Goal: Task Accomplishment & Management: Use online tool/utility

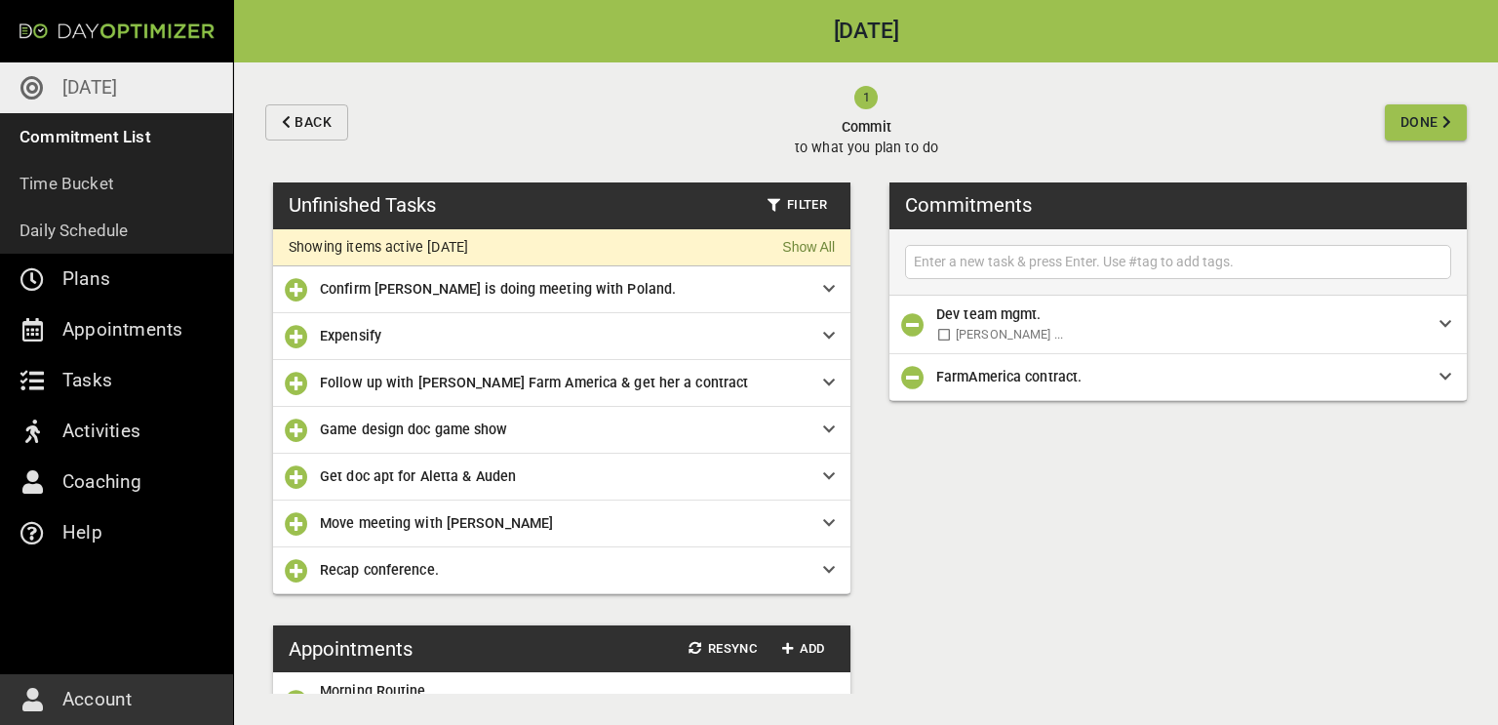
click at [959, 264] on input "text" at bounding box center [1178, 262] width 537 height 24
type input "{"
type input "Laundry & Pack for [GEOGRAPHIC_DATA]"
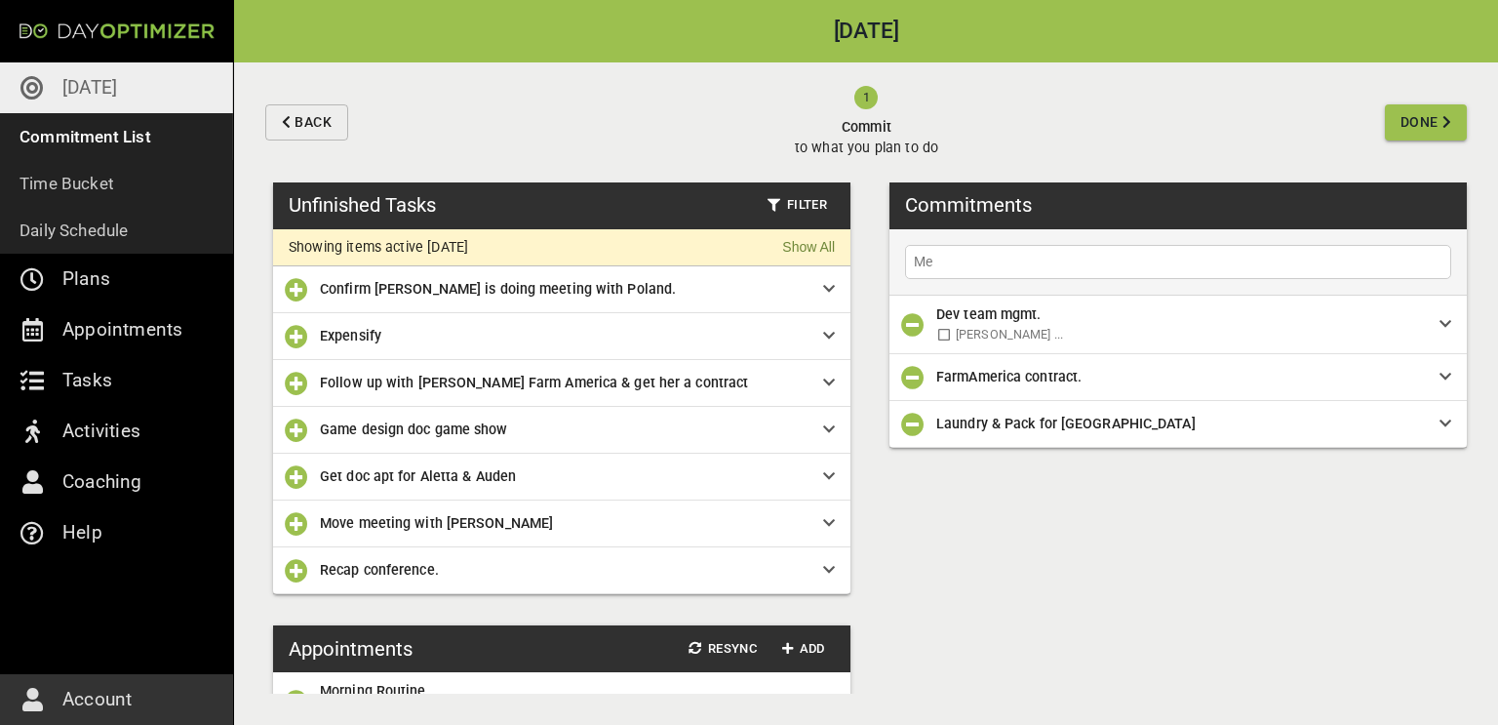
type input "M"
type input "Lunches Prepped for Girls"
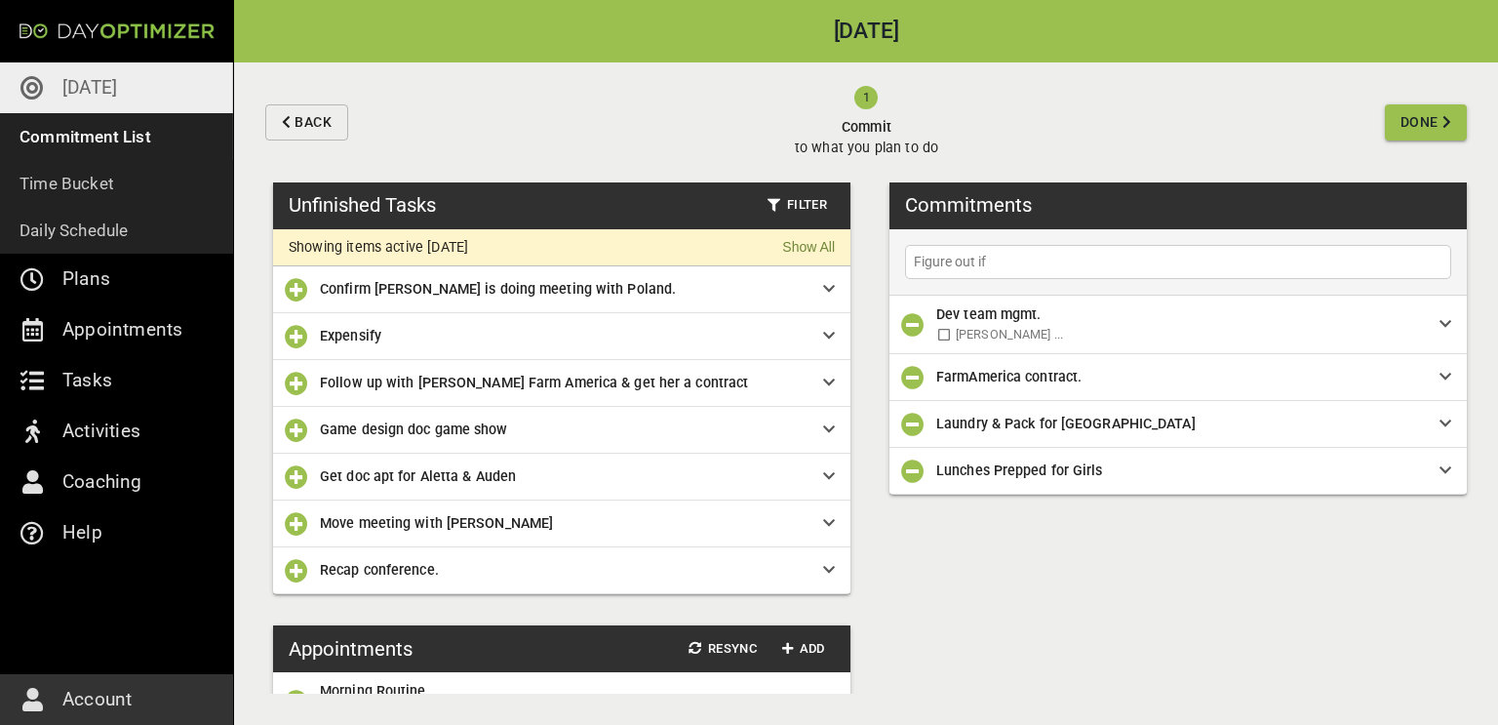
click at [821, 381] on div "Follow up with [PERSON_NAME] Farm America & get her a contract" at bounding box center [571, 382] width 503 height 21
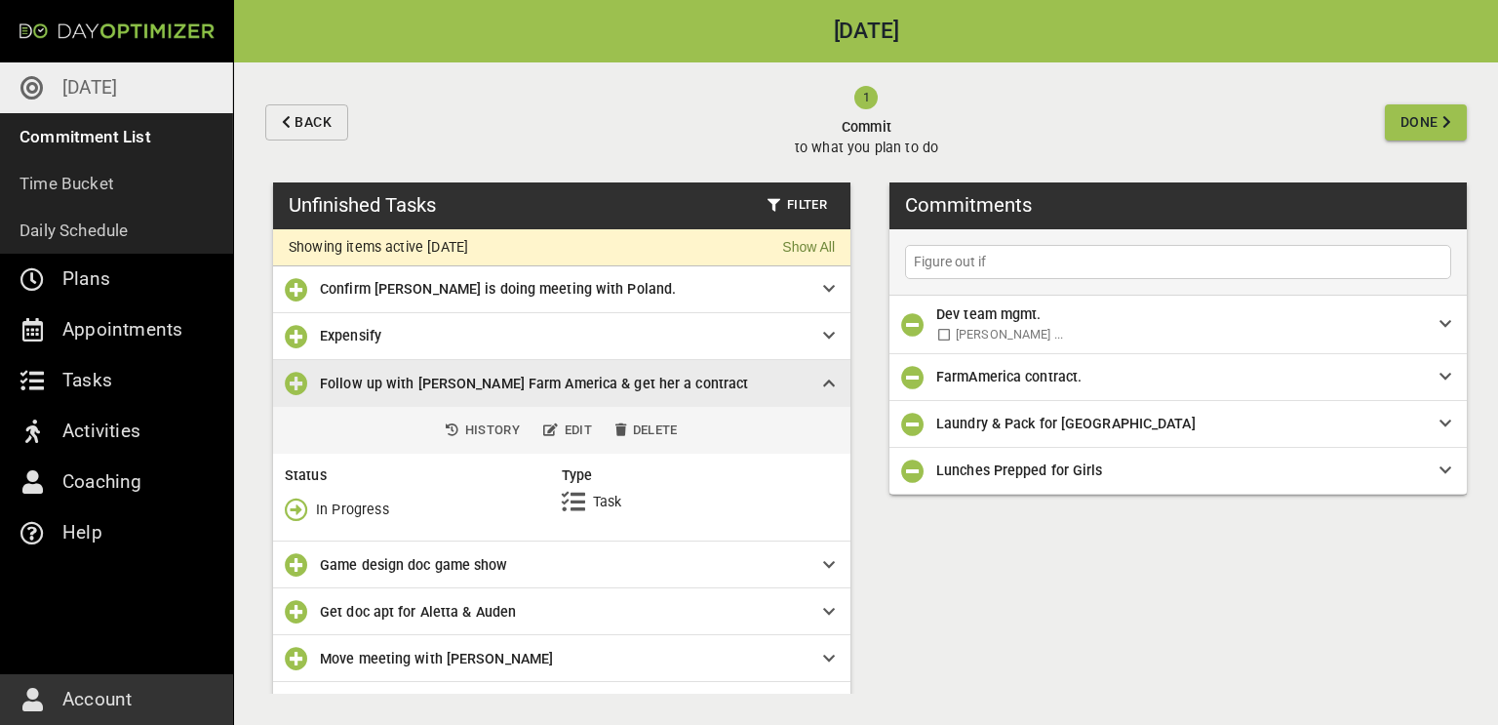
click at [293, 509] on icon "button" at bounding box center [296, 509] width 23 height 23
click at [313, 585] on span "Done" at bounding box center [337, 591] width 104 height 23
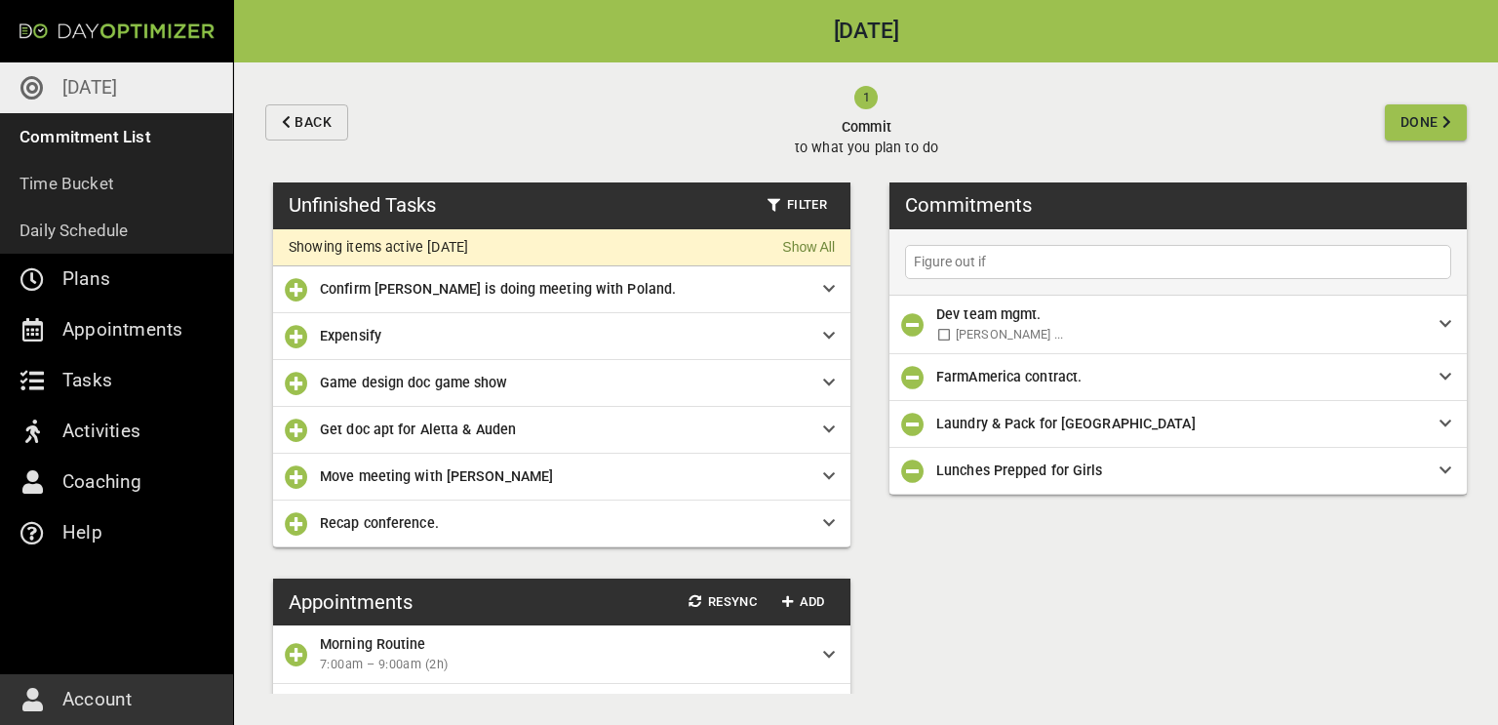
click at [1028, 260] on input "Figure out if" at bounding box center [1178, 262] width 537 height 24
type input "Figure out call with [PERSON_NAME] tonight"
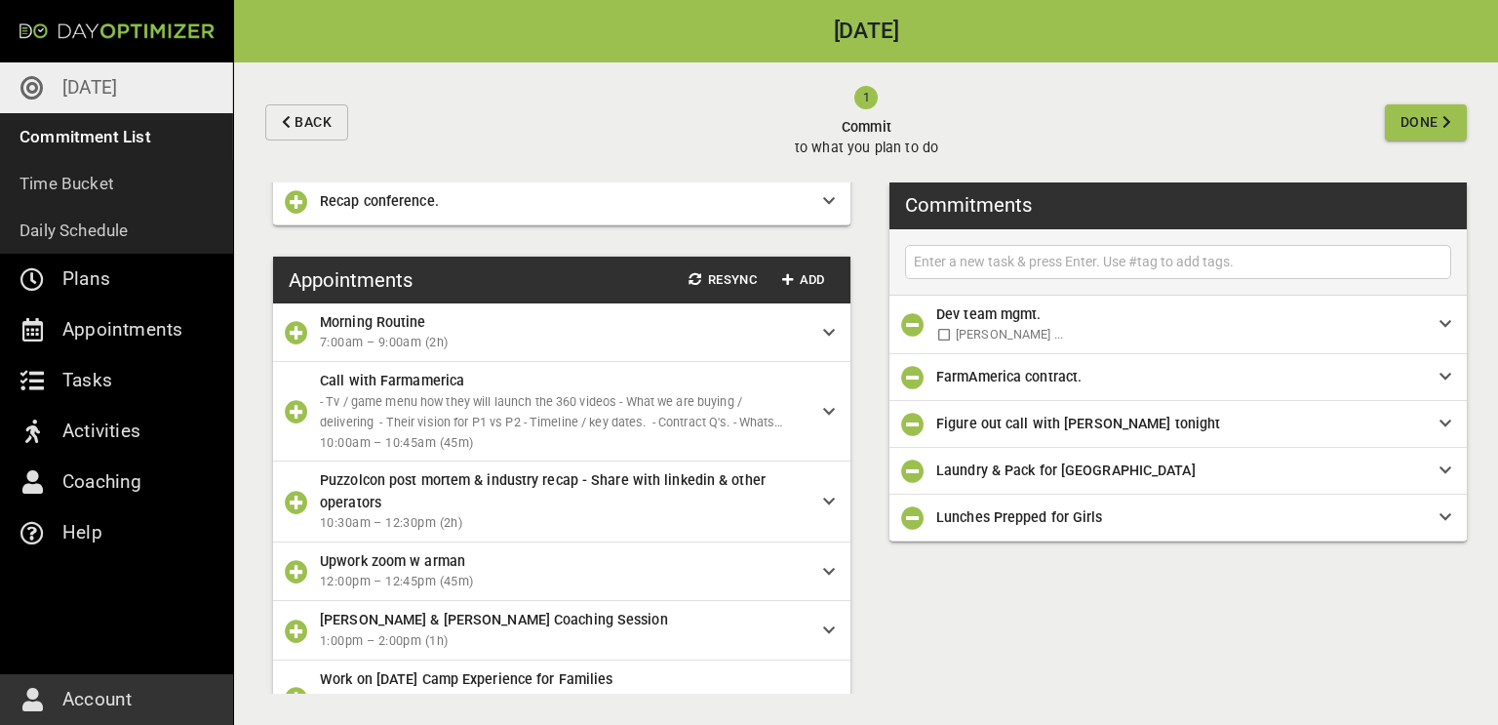
scroll to position [329, 0]
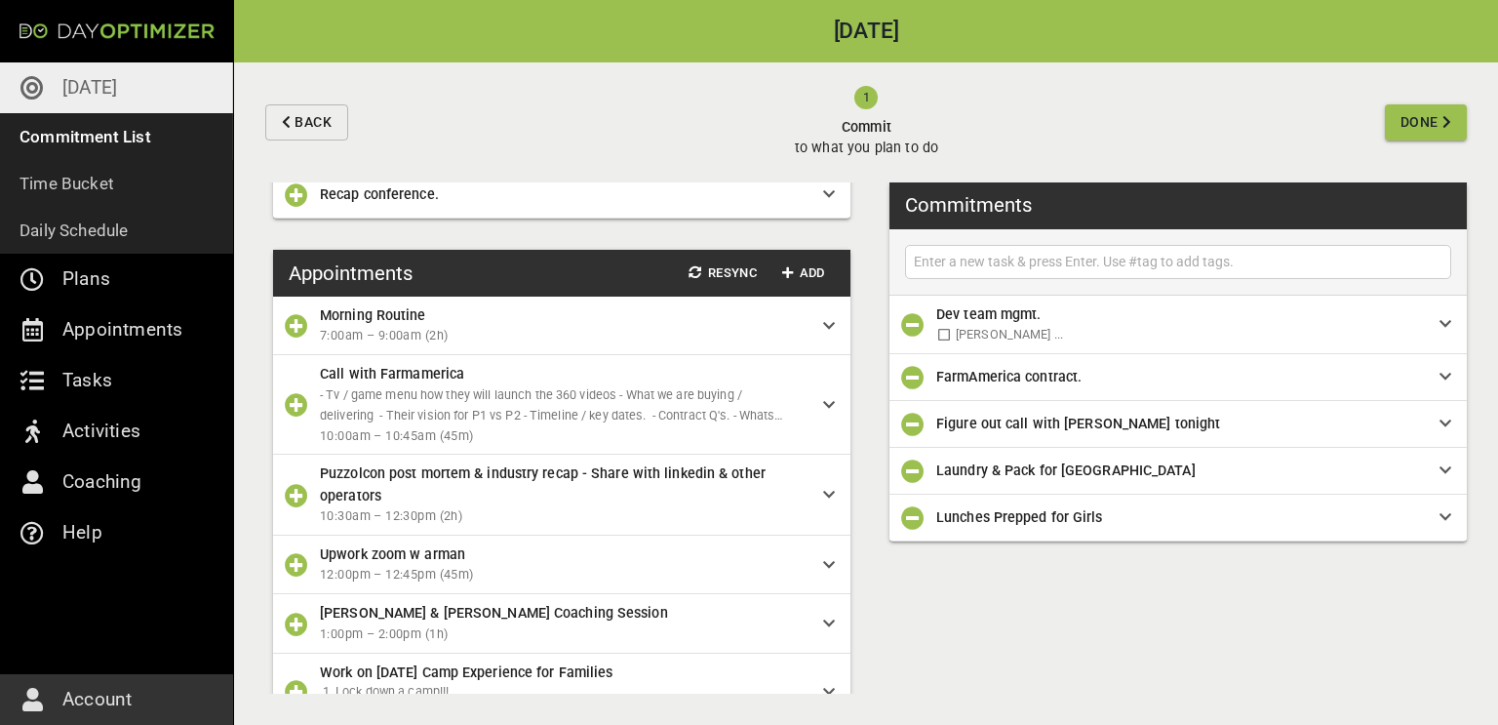
click at [293, 400] on icon "button" at bounding box center [296, 404] width 23 height 23
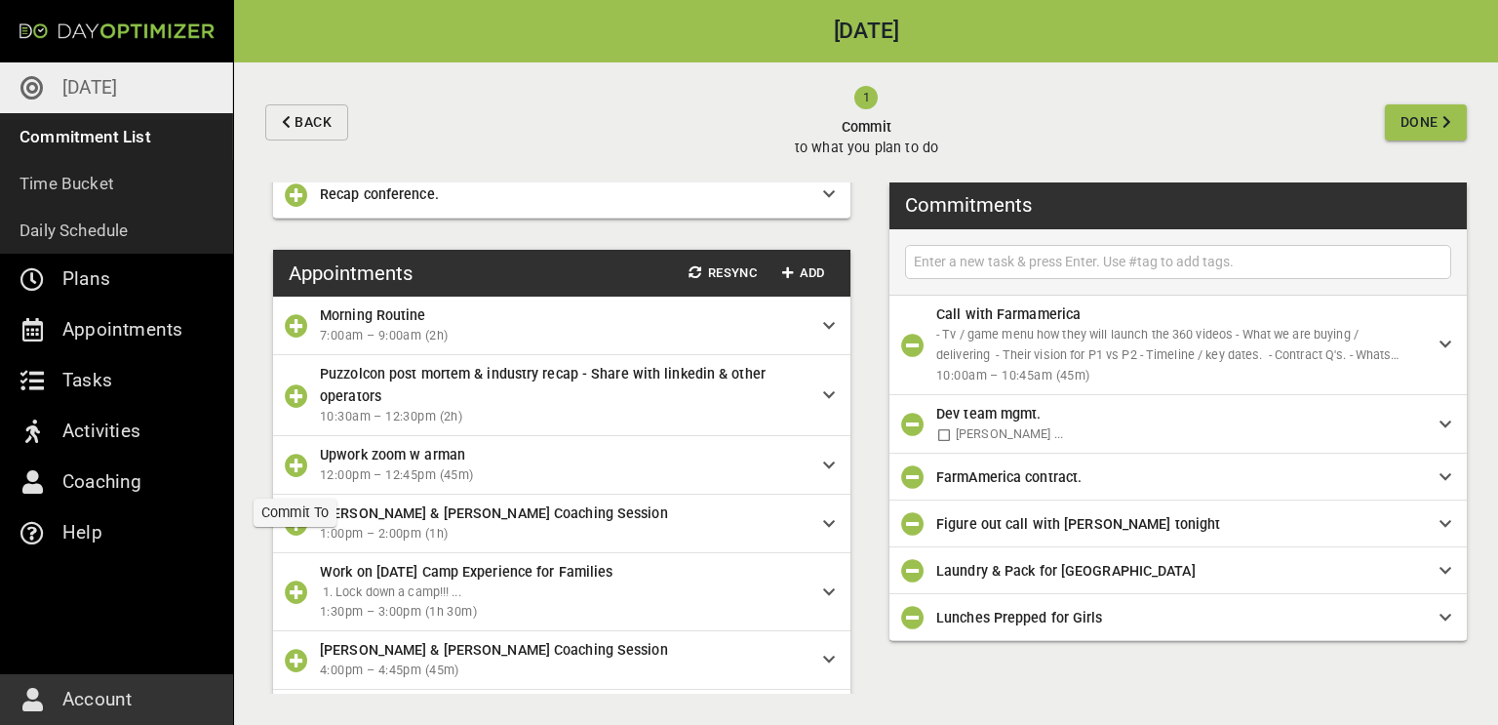
click at [298, 463] on icon "button" at bounding box center [296, 465] width 23 height 23
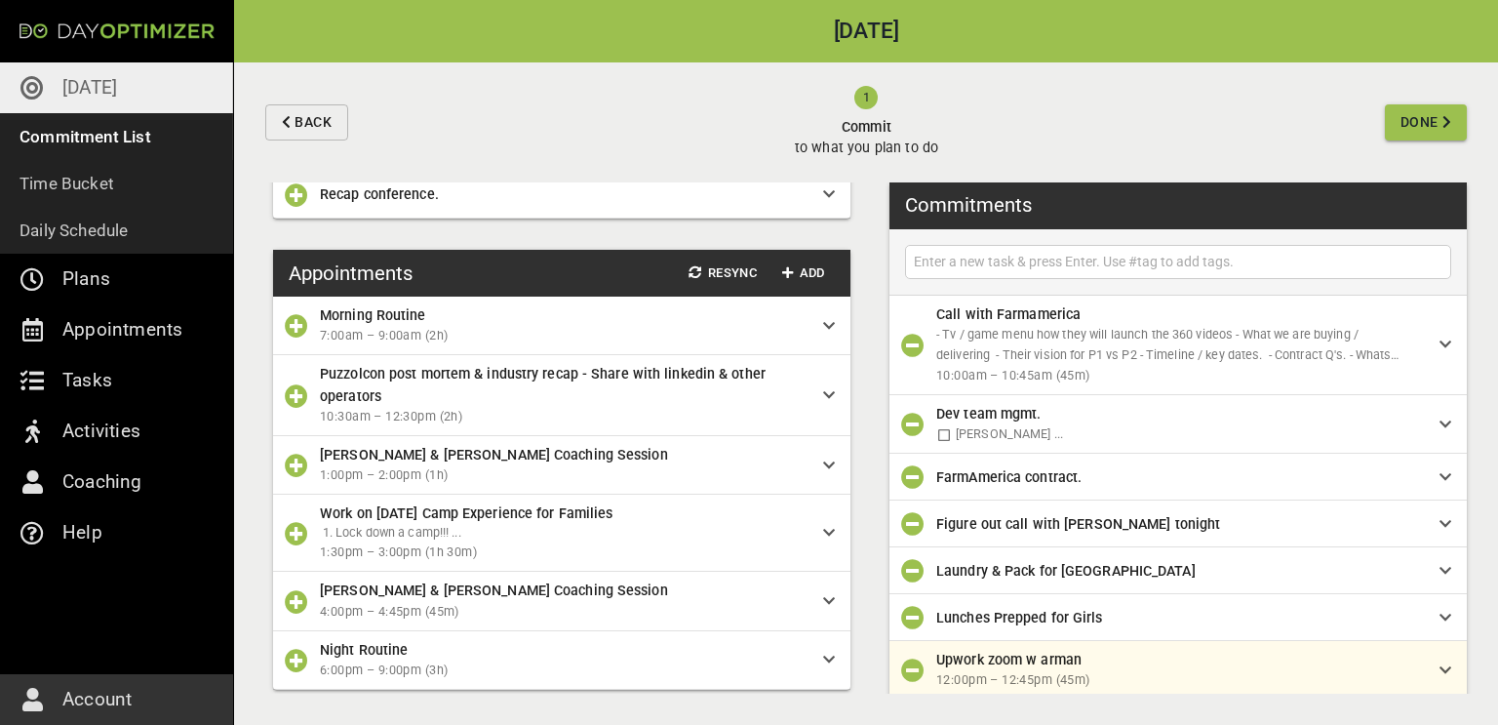
click at [298, 463] on icon "button" at bounding box center [296, 465] width 23 height 23
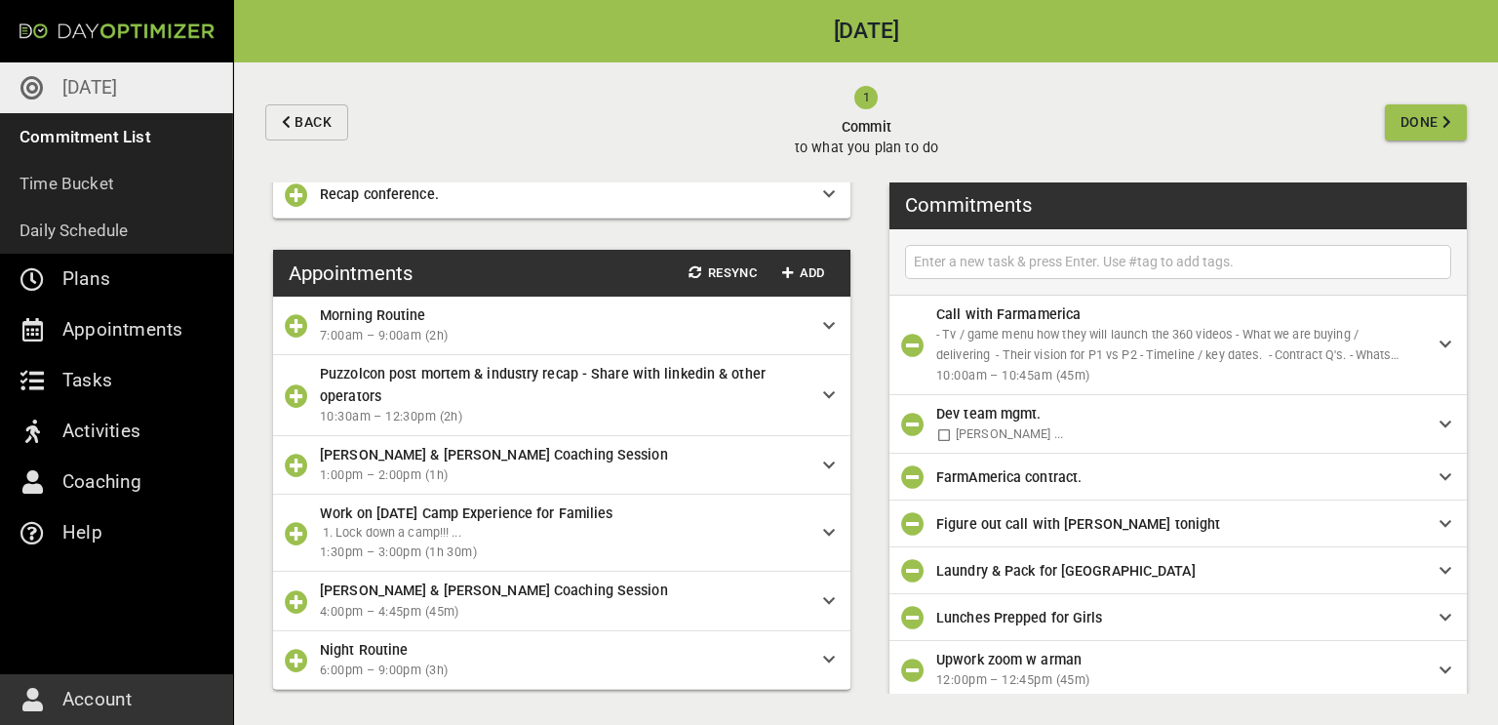
scroll to position [4, 0]
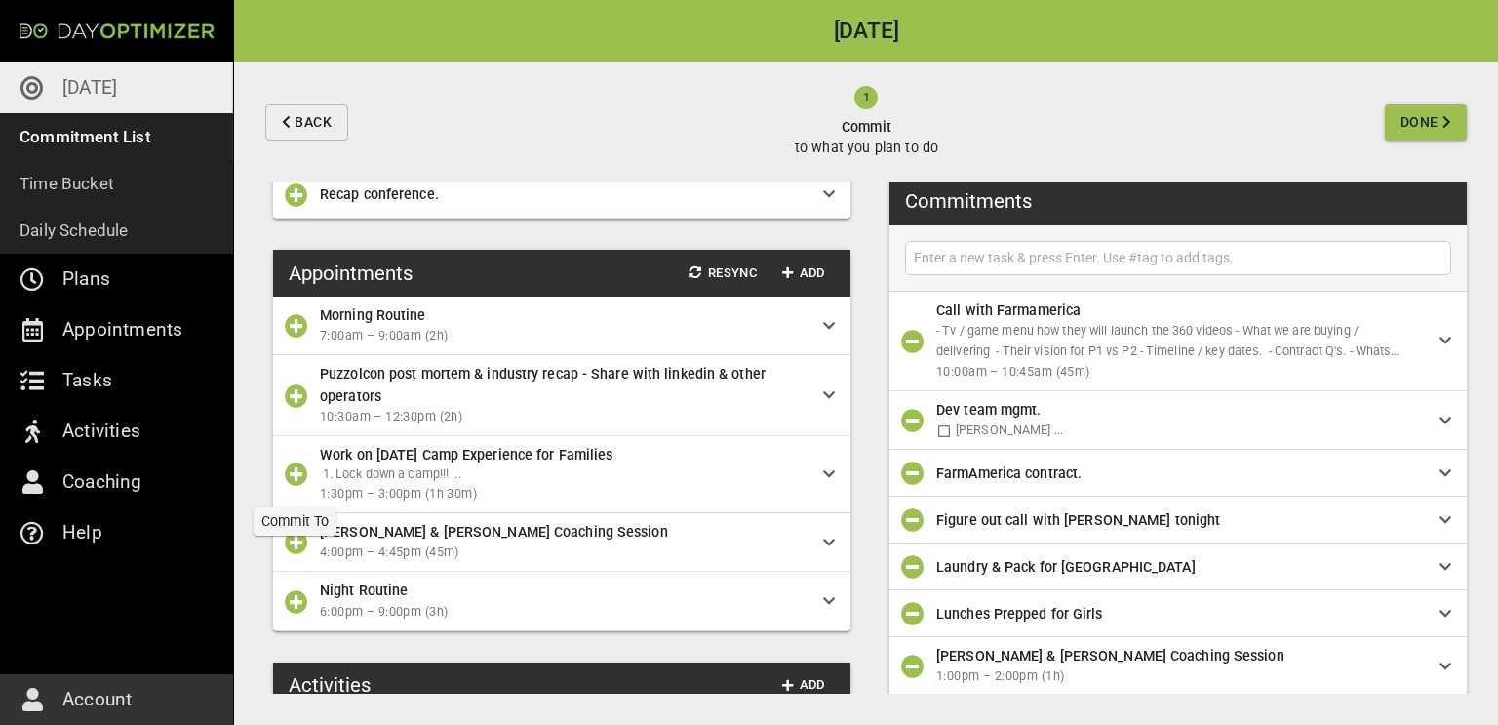
click at [298, 463] on icon "button" at bounding box center [296, 473] width 23 height 23
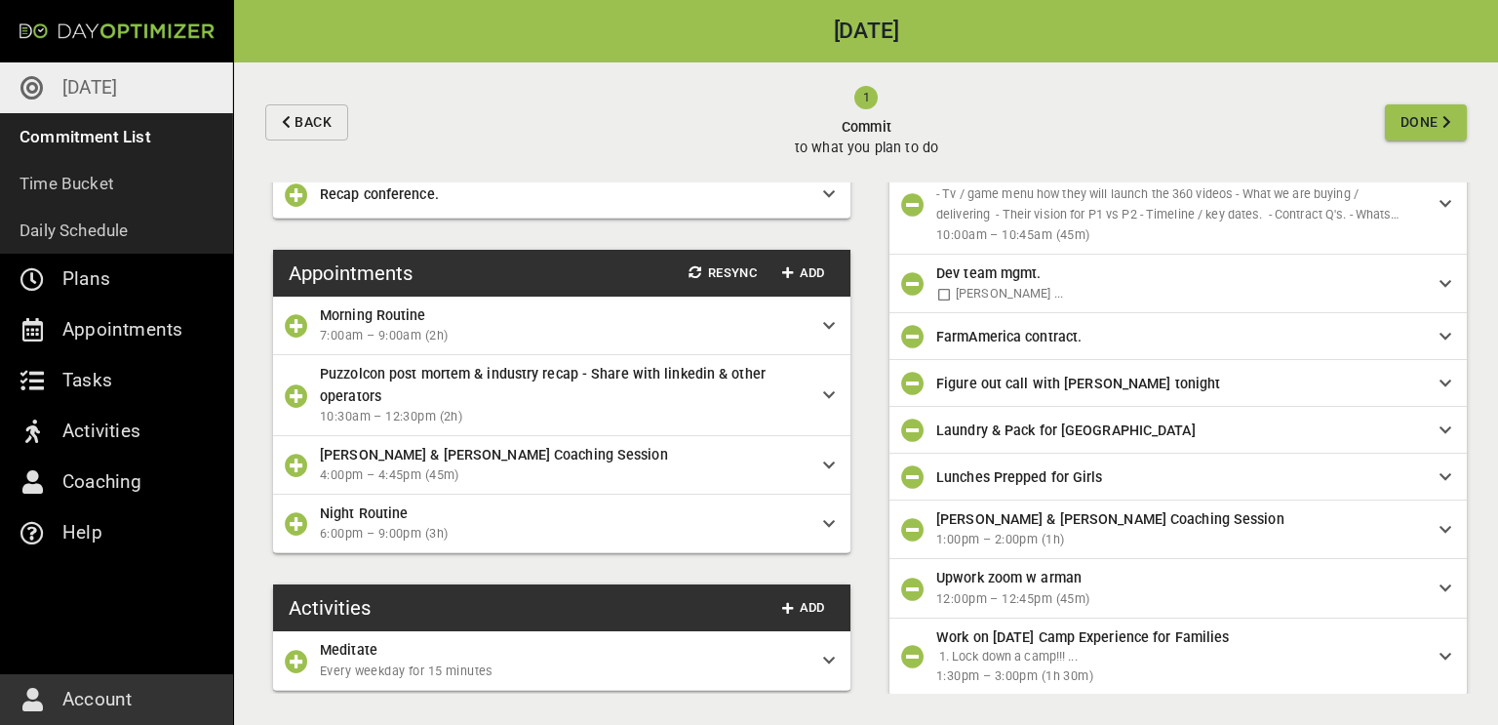
scroll to position [0, 0]
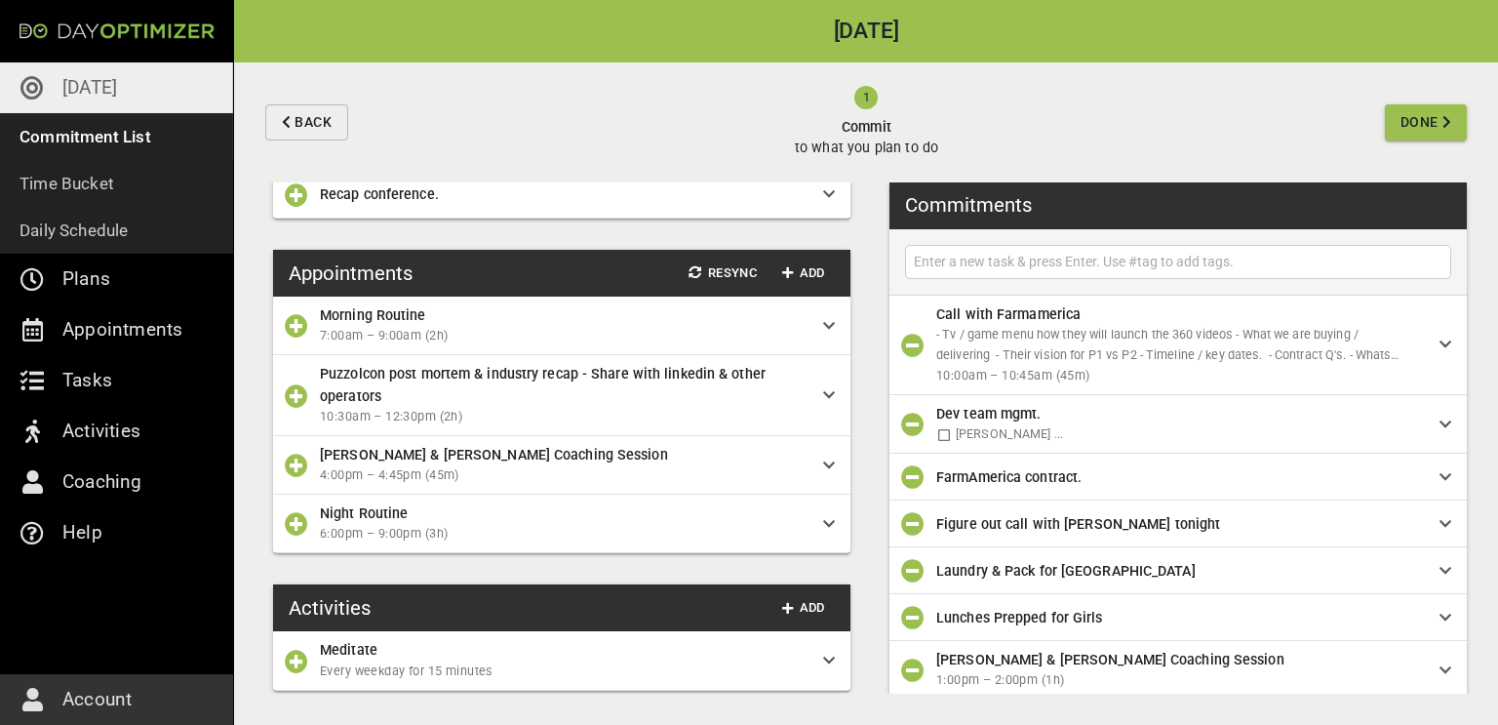
click at [1183, 258] on input "text" at bounding box center [1178, 262] width 537 height 24
type input "haircut 1500"
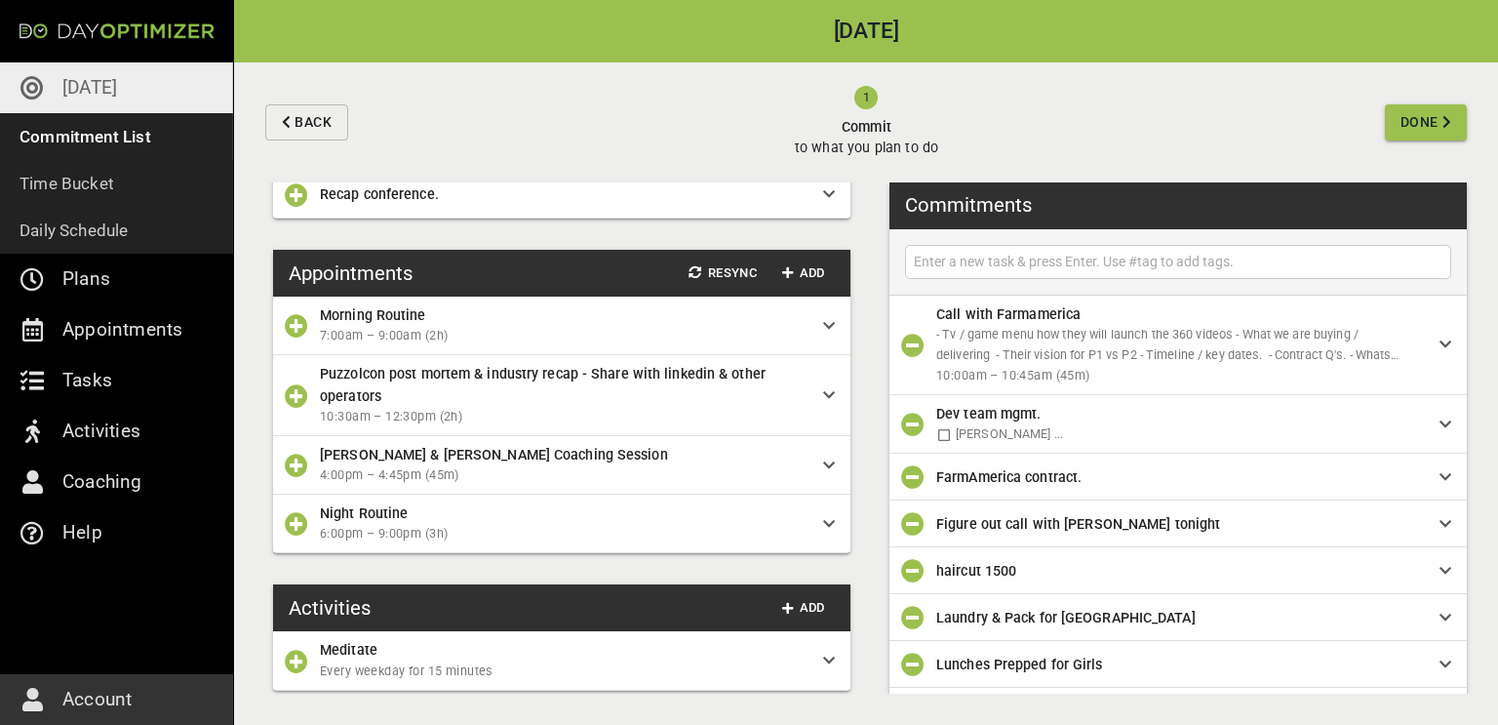
click at [299, 461] on icon "button" at bounding box center [296, 465] width 23 height 23
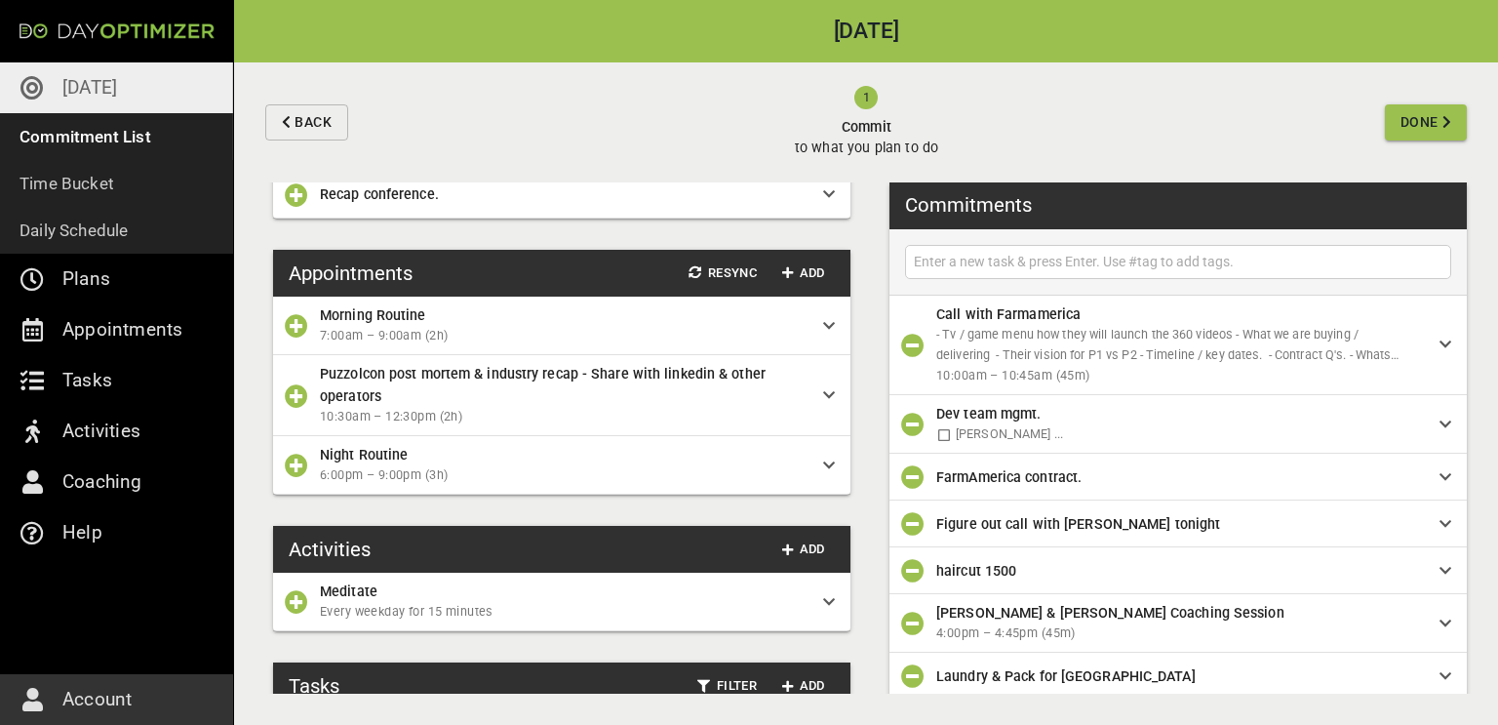
click at [297, 395] on icon "button" at bounding box center [296, 395] width 23 height 23
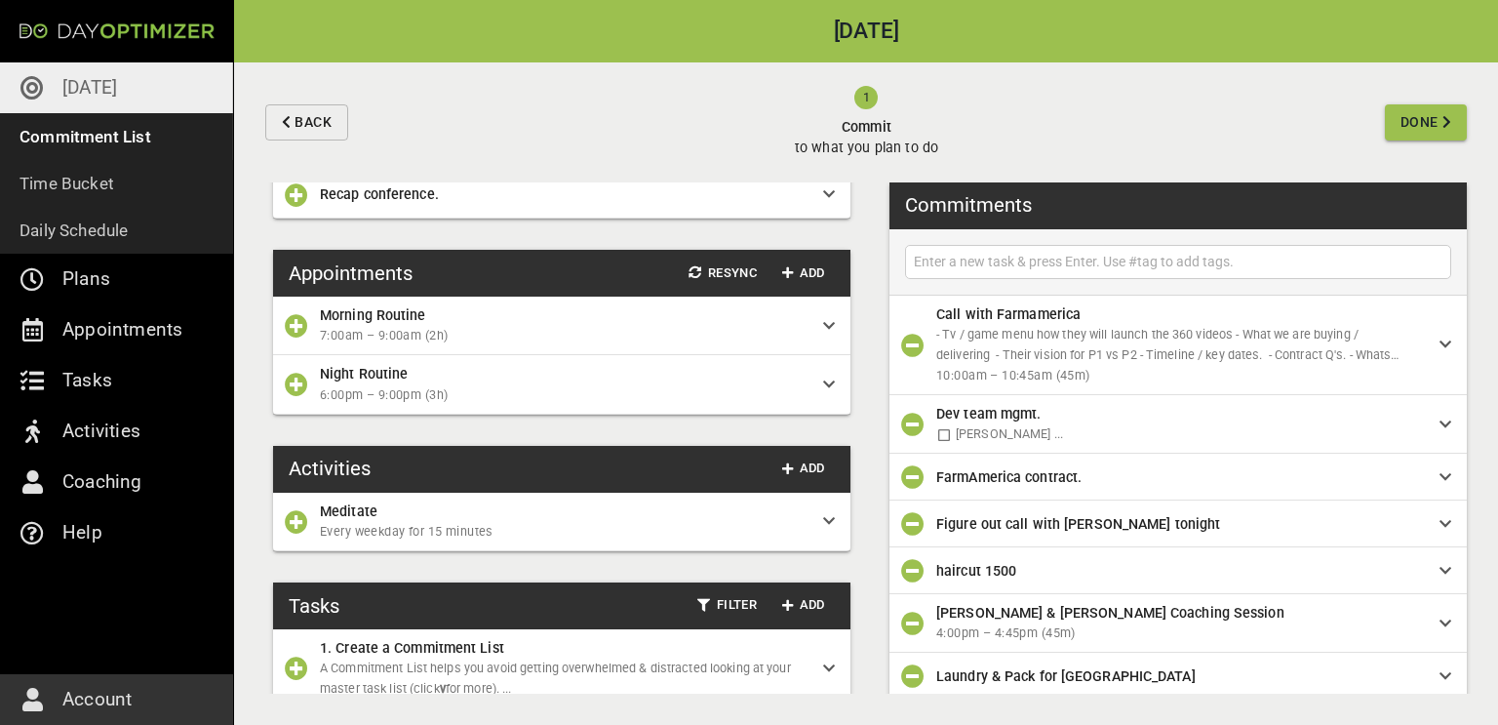
scroll to position [191, 0]
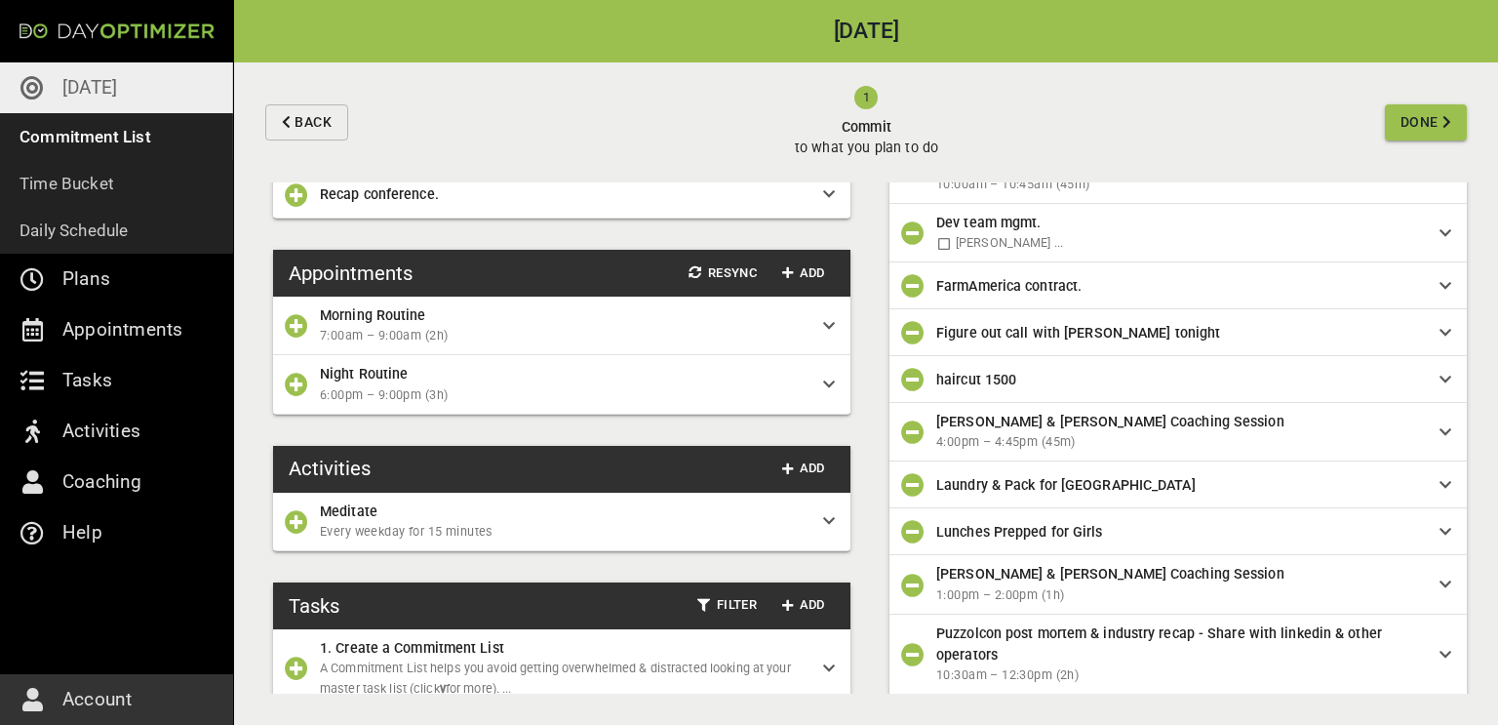
click at [1418, 125] on span "Done" at bounding box center [1420, 122] width 38 height 24
